Goal: Information Seeking & Learning: Learn about a topic

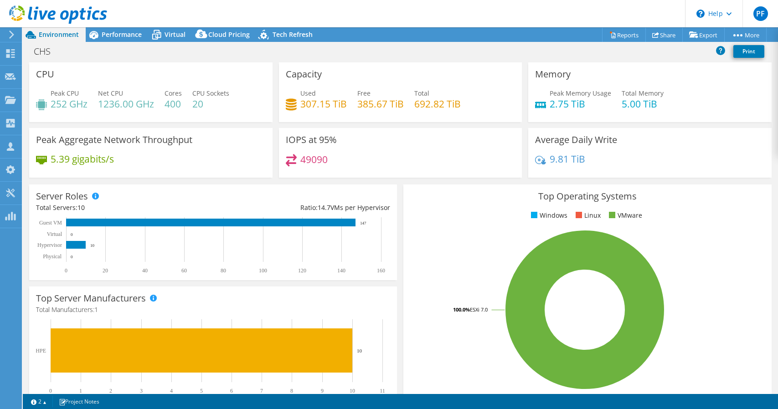
select select "USD"
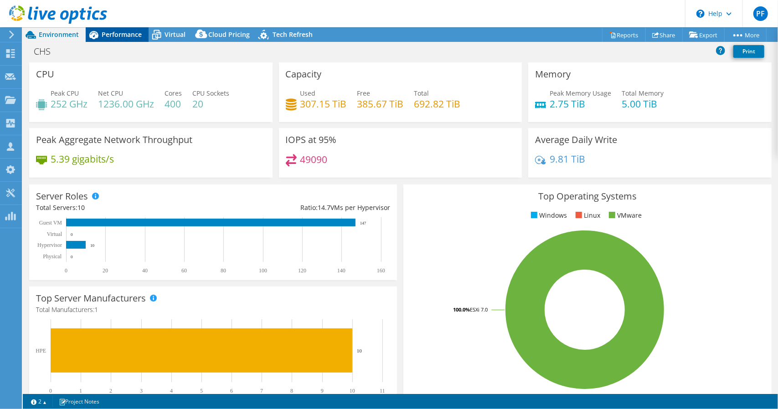
click at [114, 34] on span "Performance" at bounding box center [122, 34] width 40 height 9
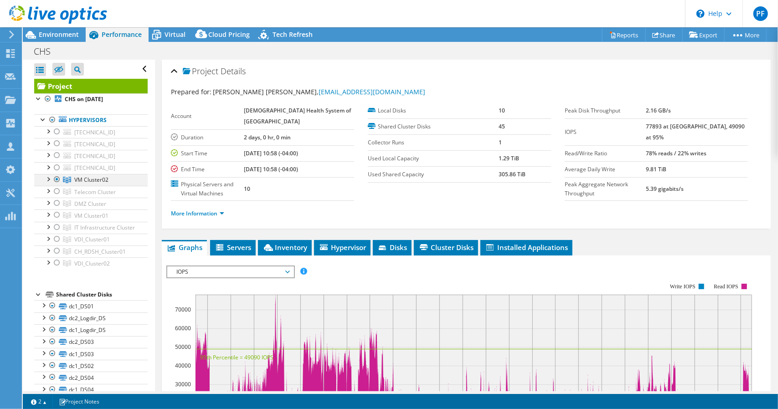
drag, startPoint x: 57, startPoint y: 143, endPoint x: 57, endPoint y: 178, distance: 35.1
click at [57, 143] on div at bounding box center [56, 143] width 9 height 11
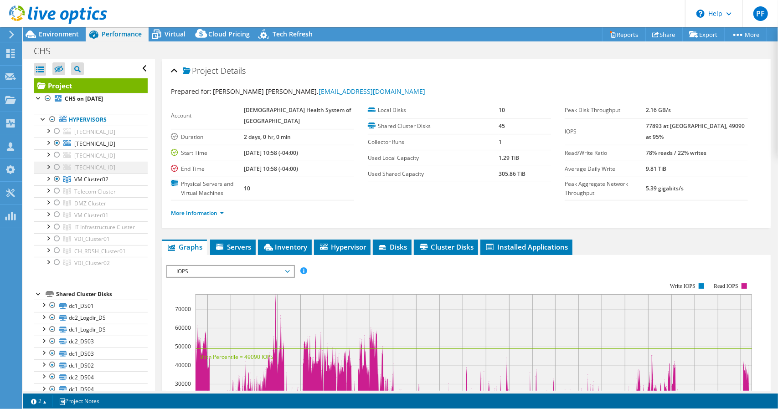
click at [57, 178] on ul "[TECHNICAL_ID] datastore1 Network Interfaces vmnic0" at bounding box center [91, 197] width 114 height 143
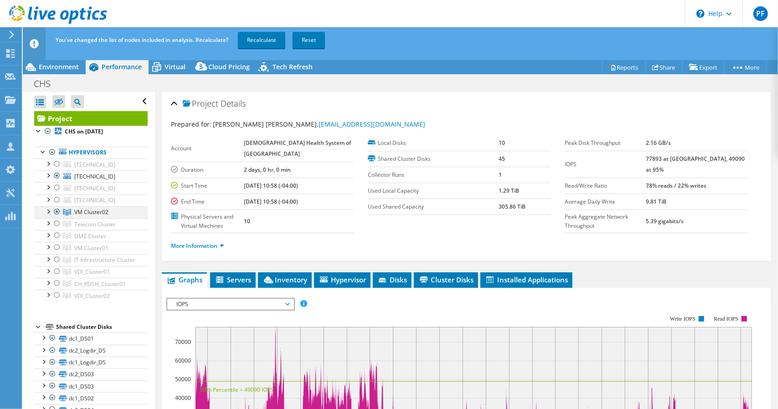
click at [56, 212] on div at bounding box center [56, 212] width 9 height 11
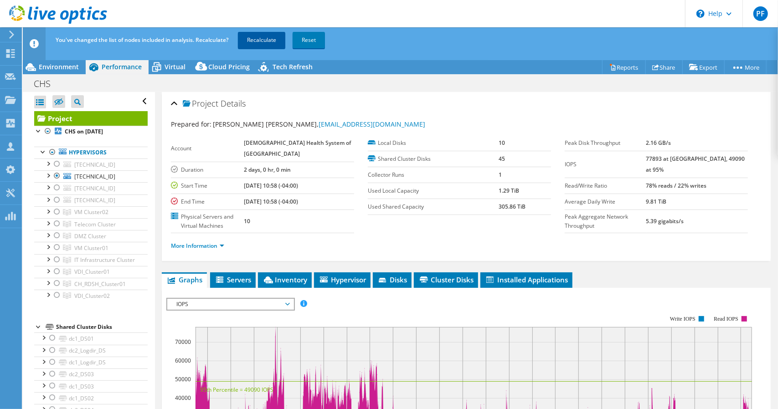
click at [260, 40] on link "Recalculate" at bounding box center [261, 40] width 47 height 16
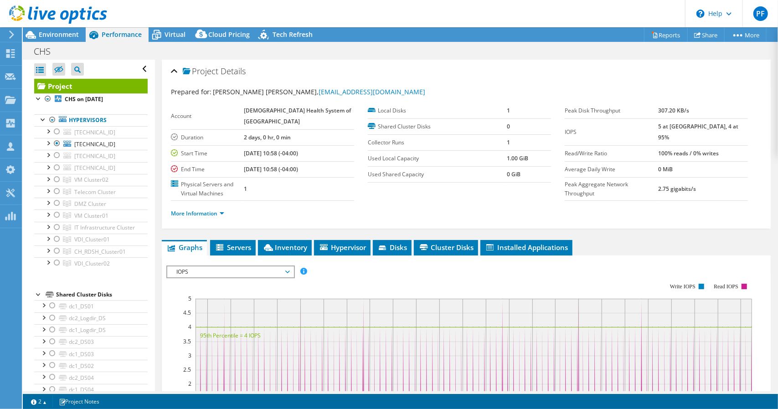
click at [527, 9] on header "PF Partner Team Member [PERSON_NAME] [EMAIL_ADDRESS][DOMAIN_NAME] Presidio My P…" at bounding box center [389, 13] width 778 height 27
click at [63, 34] on span "Environment" at bounding box center [59, 34] width 40 height 9
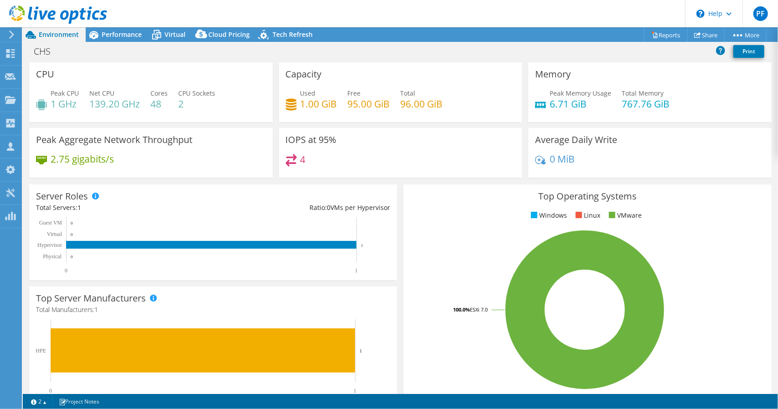
click at [504, 11] on header "PF Partner Team Member [PERSON_NAME] [EMAIL_ADDRESS][DOMAIN_NAME] Presidio My P…" at bounding box center [389, 13] width 778 height 27
click at [115, 34] on span "Performance" at bounding box center [122, 34] width 40 height 9
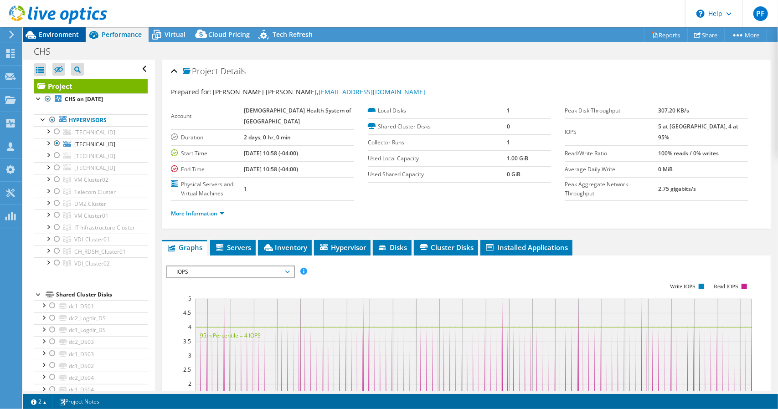
click at [62, 37] on span "Environment" at bounding box center [59, 34] width 40 height 9
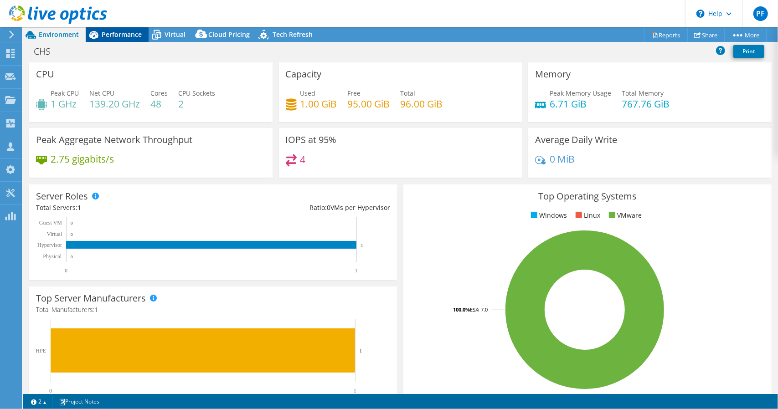
click at [111, 39] on div "Performance" at bounding box center [117, 34] width 63 height 15
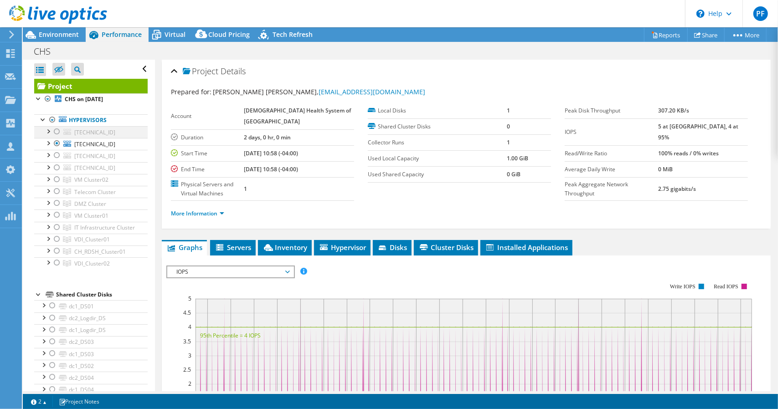
click at [57, 133] on div at bounding box center [56, 131] width 9 height 11
click at [57, 145] on div at bounding box center [56, 143] width 9 height 11
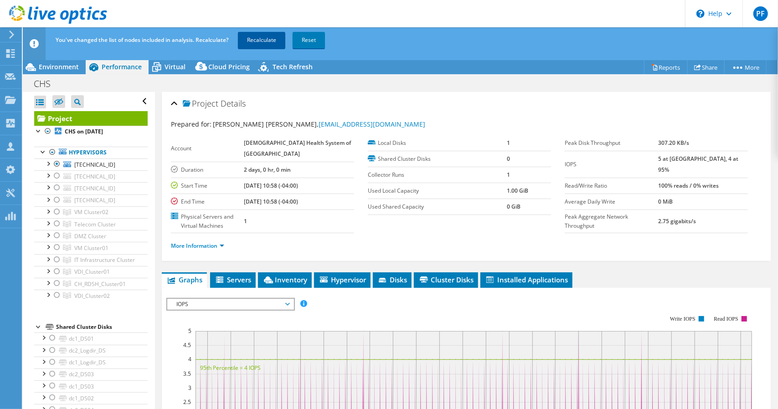
click at [264, 41] on link "Recalculate" at bounding box center [261, 40] width 47 height 16
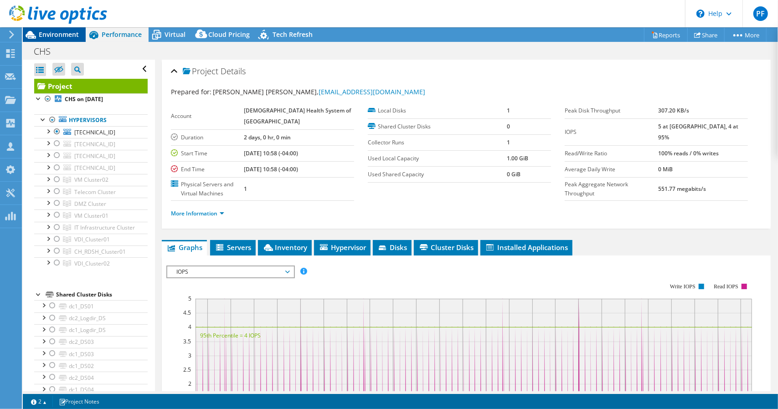
click at [55, 34] on span "Environment" at bounding box center [59, 34] width 40 height 9
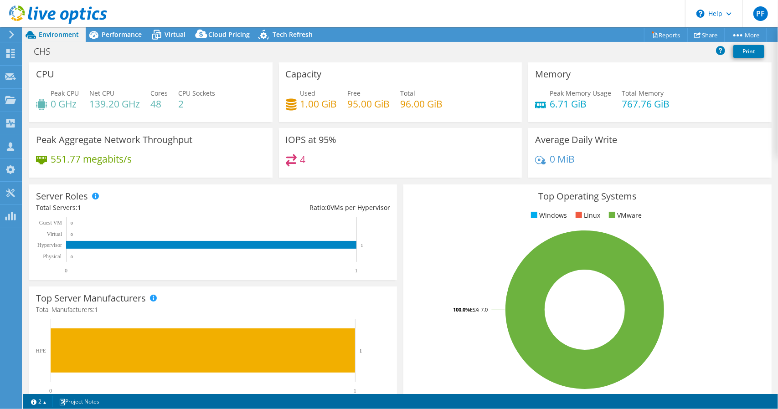
click at [456, 16] on header "PF Partner Team Member [PERSON_NAME] [EMAIL_ADDRESS][DOMAIN_NAME] Presidio My P…" at bounding box center [389, 13] width 778 height 27
click at [127, 33] on span "Performance" at bounding box center [122, 34] width 40 height 9
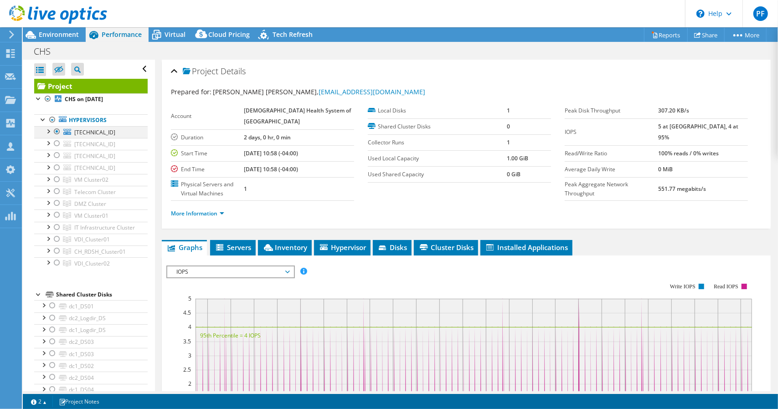
drag, startPoint x: 57, startPoint y: 155, endPoint x: 58, endPoint y: 133, distance: 22.8
click at [57, 155] on div at bounding box center [56, 155] width 9 height 11
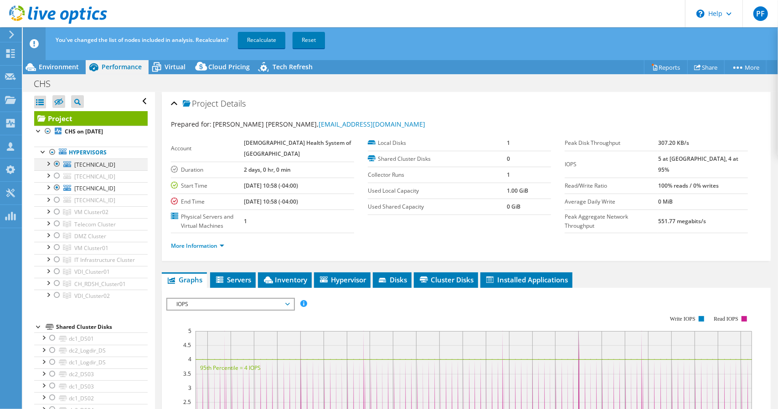
click at [58, 138] on ul "Hypervisors [TECHNICAL_ID] datastore1" at bounding box center [91, 224] width 114 height 173
click at [55, 163] on div at bounding box center [56, 164] width 9 height 11
click at [260, 44] on link "Recalculate" at bounding box center [261, 40] width 47 height 16
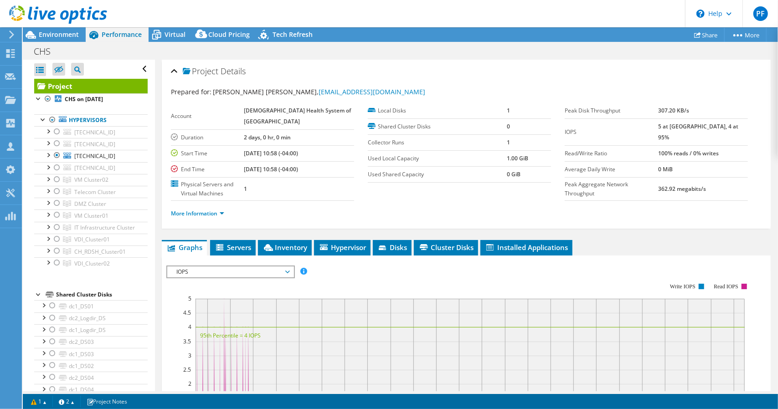
click at [57, 166] on div at bounding box center [56, 167] width 9 height 11
click at [59, 143] on div at bounding box center [56, 143] width 9 height 11
click at [57, 144] on div at bounding box center [56, 143] width 9 height 11
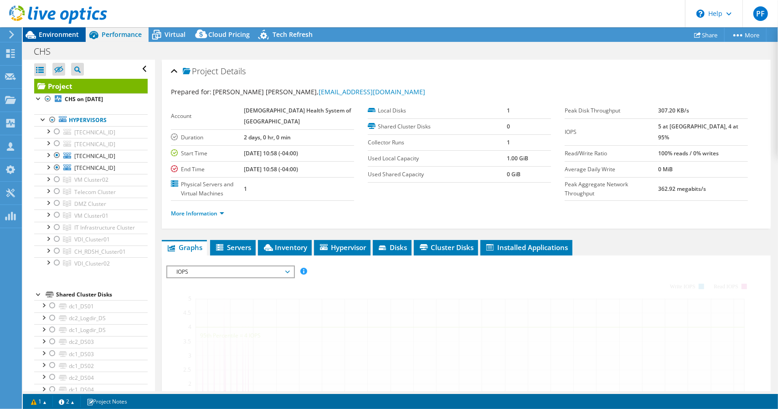
click at [62, 31] on span "Environment" at bounding box center [59, 34] width 40 height 9
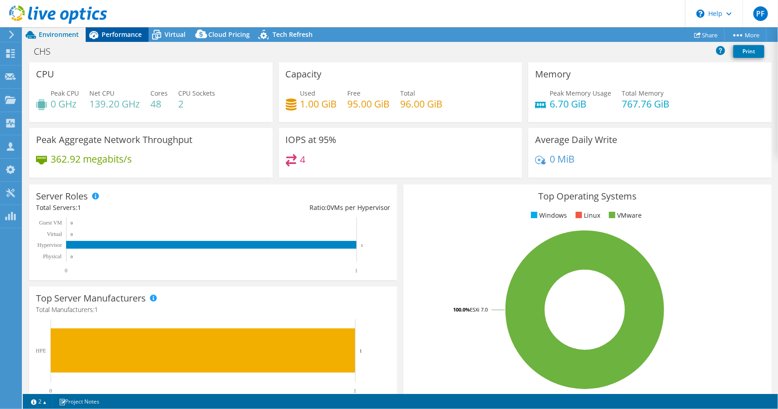
click at [115, 34] on span "Performance" at bounding box center [122, 34] width 40 height 9
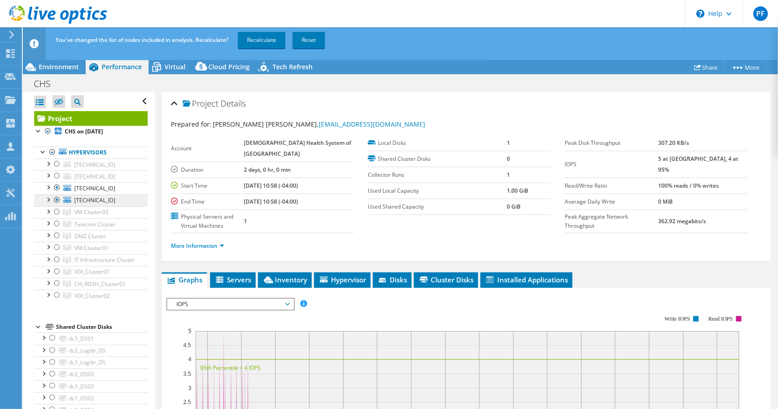
drag, startPoint x: 57, startPoint y: 188, endPoint x: 74, endPoint y: 202, distance: 21.7
click at [57, 188] on div at bounding box center [56, 187] width 9 height 11
click at [259, 41] on link "Recalculate" at bounding box center [261, 40] width 47 height 16
select select "USD"
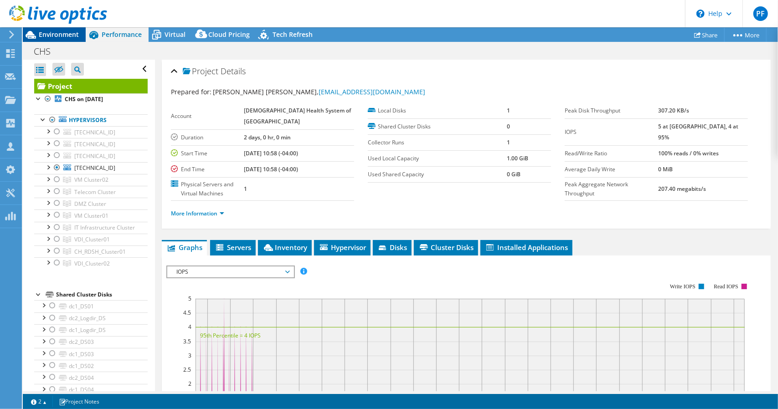
click at [58, 31] on span "Environment" at bounding box center [59, 34] width 40 height 9
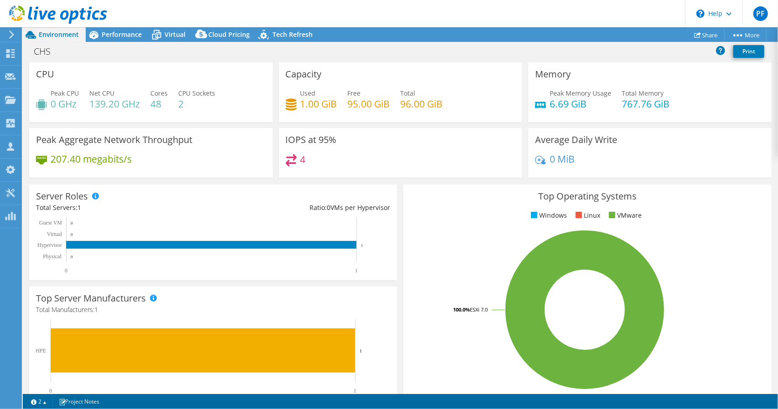
click at [326, 8] on header "PF Partner Team Member [PERSON_NAME] [EMAIL_ADDRESS][DOMAIN_NAME] Presidio My P…" at bounding box center [389, 13] width 778 height 27
click at [133, 36] on span "Performance" at bounding box center [122, 34] width 40 height 9
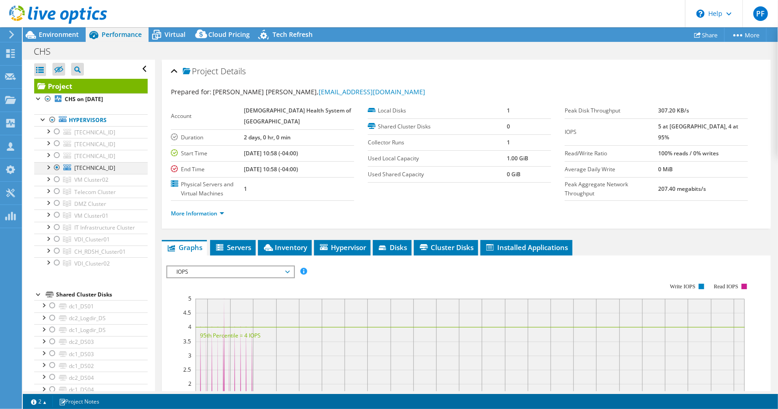
drag, startPoint x: 55, startPoint y: 156, endPoint x: 57, endPoint y: 165, distance: 8.7
click at [55, 156] on div at bounding box center [56, 155] width 9 height 11
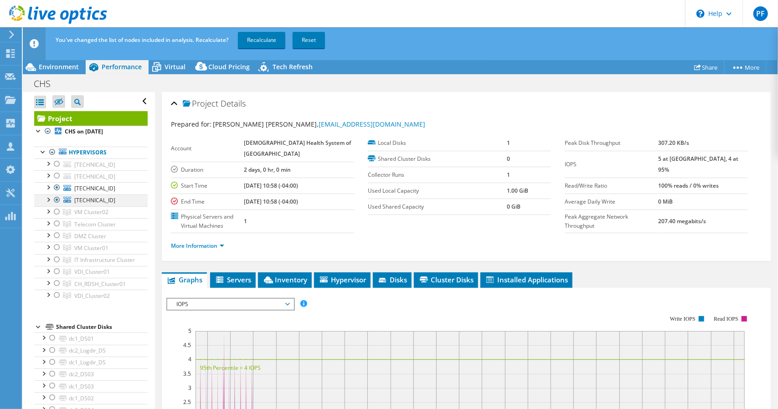
click at [57, 198] on div at bounding box center [56, 200] width 9 height 11
click at [262, 38] on link "Recalculate" at bounding box center [261, 40] width 47 height 16
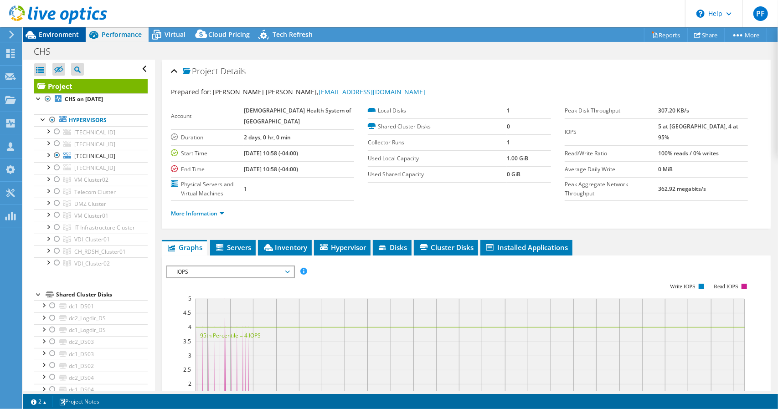
click at [63, 37] on span "Environment" at bounding box center [59, 34] width 40 height 9
